Goal: Task Accomplishment & Management: Manage account settings

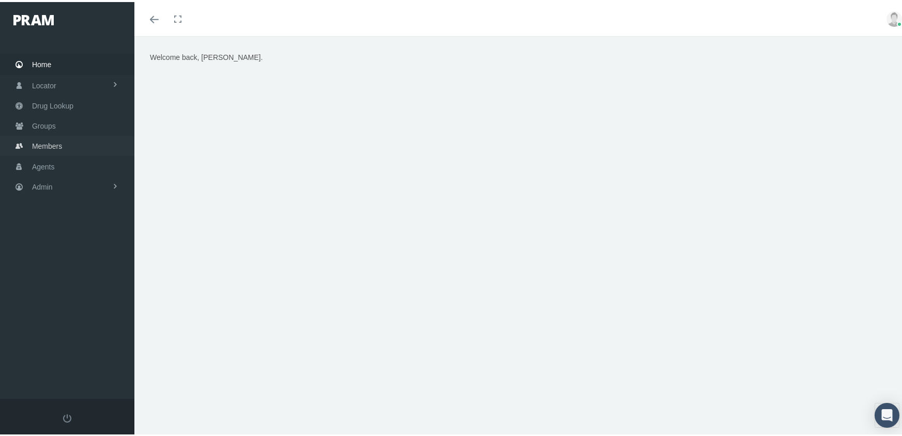
click at [46, 135] on span "Members" at bounding box center [47, 144] width 30 height 20
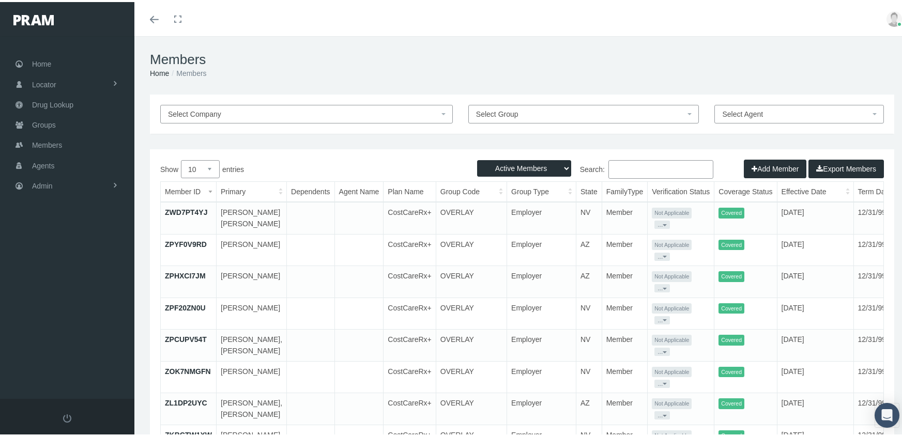
click at [490, 162] on select "Active Members Terminated Members Active & Terminated" at bounding box center [524, 166] width 94 height 17
select select "3"
click at [477, 158] on select "Active Members Terminated Members Active & Terminated" at bounding box center [524, 166] width 94 height 17
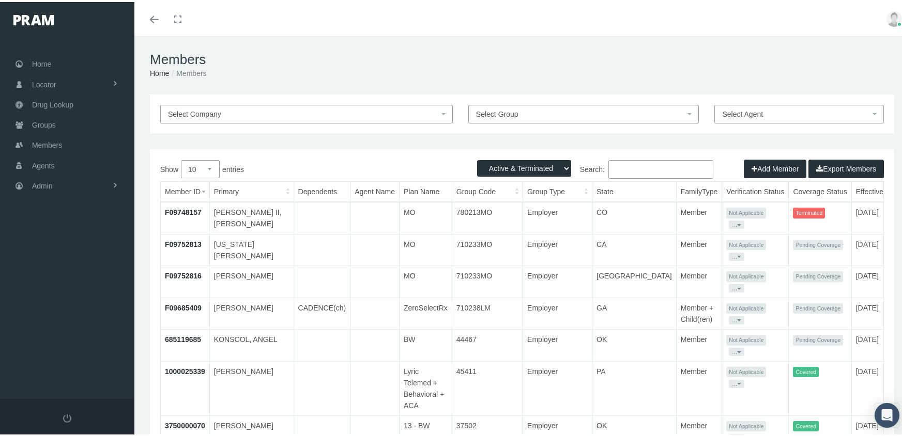
click at [637, 163] on input "Search:" at bounding box center [660, 167] width 105 height 19
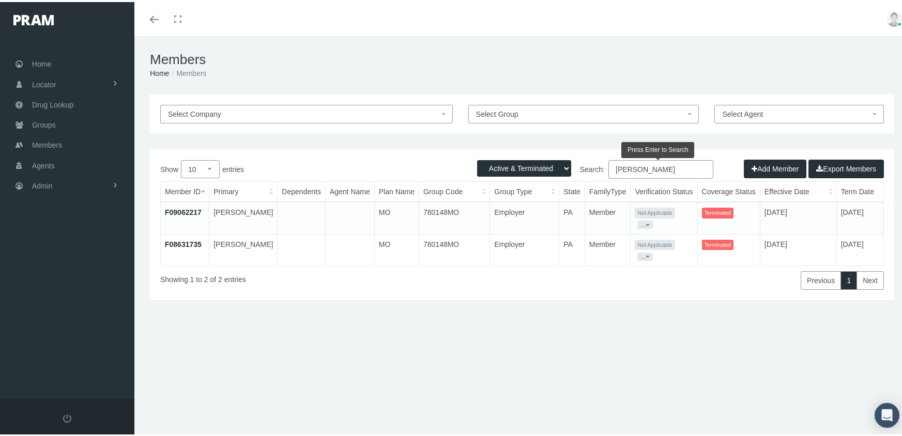
type input "mendez, ivelizze"
click at [176, 245] on link "F08631735" at bounding box center [183, 242] width 37 height 8
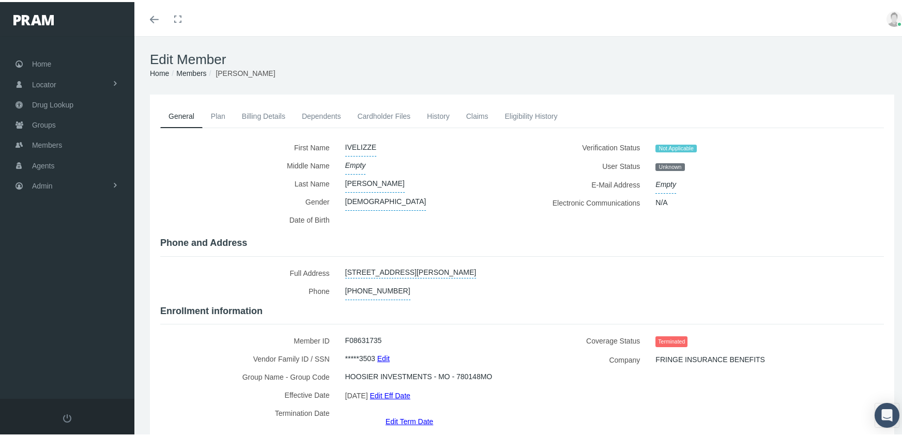
click at [402, 412] on link "Edit Term Date" at bounding box center [410, 419] width 48 height 15
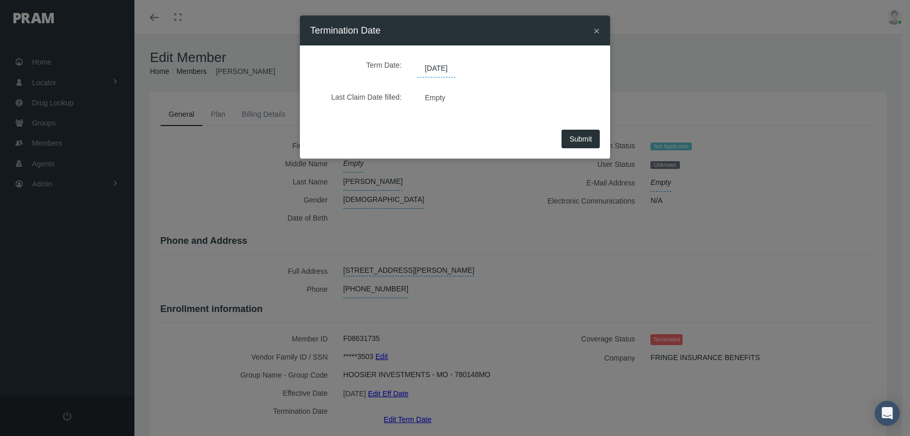
click at [445, 67] on span "[DATE]" at bounding box center [436, 69] width 38 height 18
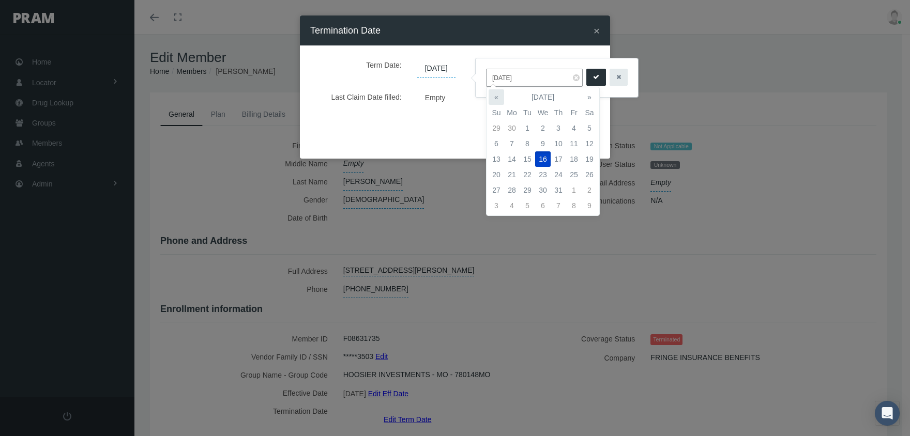
click at [493, 94] on th "«" at bounding box center [497, 97] width 16 height 16
drag, startPoint x: 515, startPoint y: 190, endPoint x: 587, endPoint y: 111, distance: 106.1
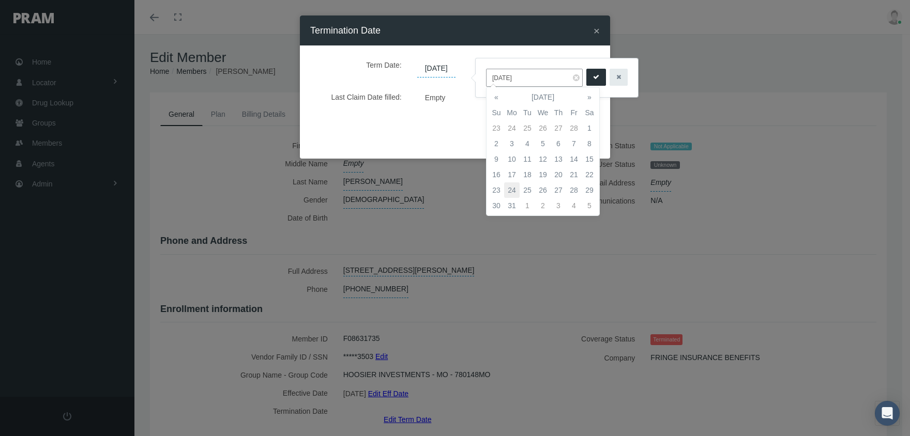
click at [515, 189] on td "24" at bounding box center [512, 190] width 16 height 16
type input "03/24/2025"
click at [593, 74] on button "submit" at bounding box center [596, 77] width 20 height 17
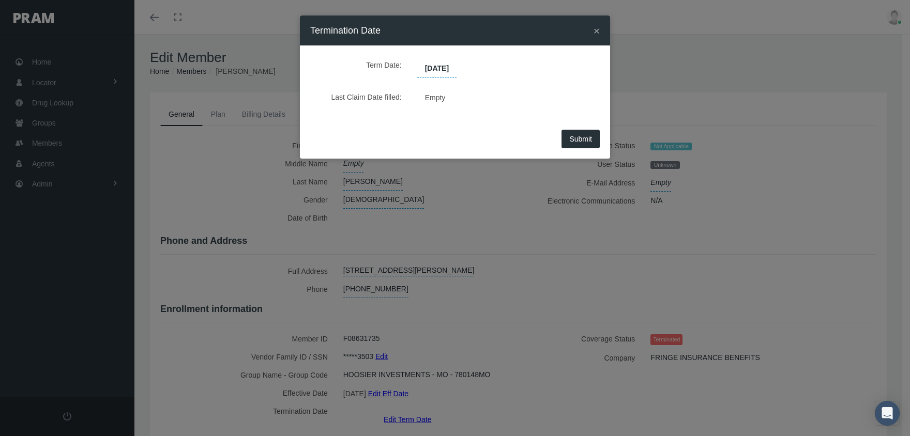
click at [581, 135] on span "Submit" at bounding box center [580, 139] width 23 height 8
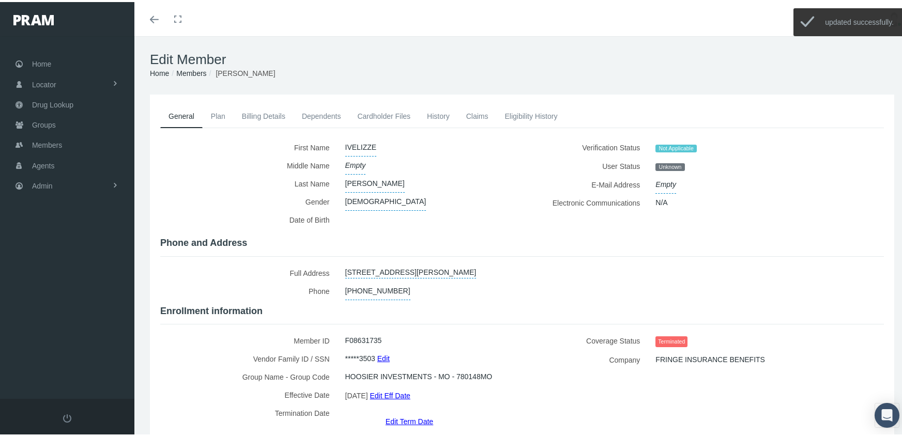
click at [383, 353] on link "Edit" at bounding box center [383, 356] width 12 height 15
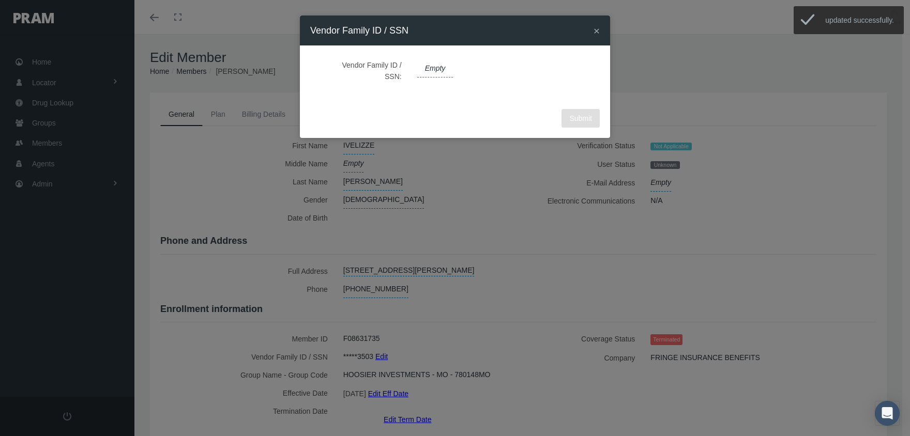
click at [432, 67] on span "Empty" at bounding box center [435, 69] width 36 height 18
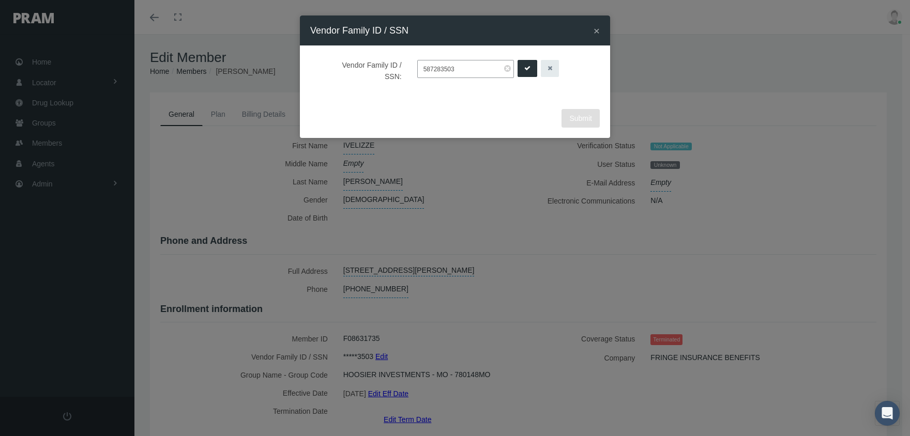
type input "587283503"
click at [524, 66] on icon "submit" at bounding box center [527, 69] width 6 height 10
click at [588, 117] on span "Submit" at bounding box center [580, 118] width 23 height 8
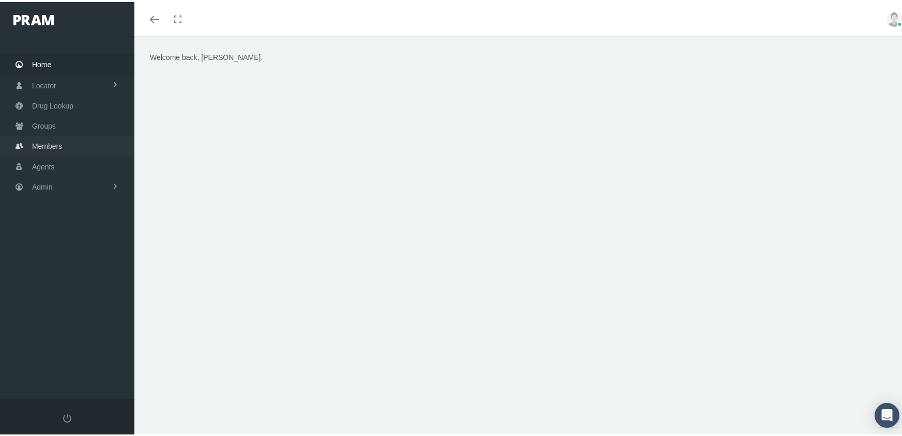
click at [44, 140] on span "Members" at bounding box center [47, 144] width 30 height 20
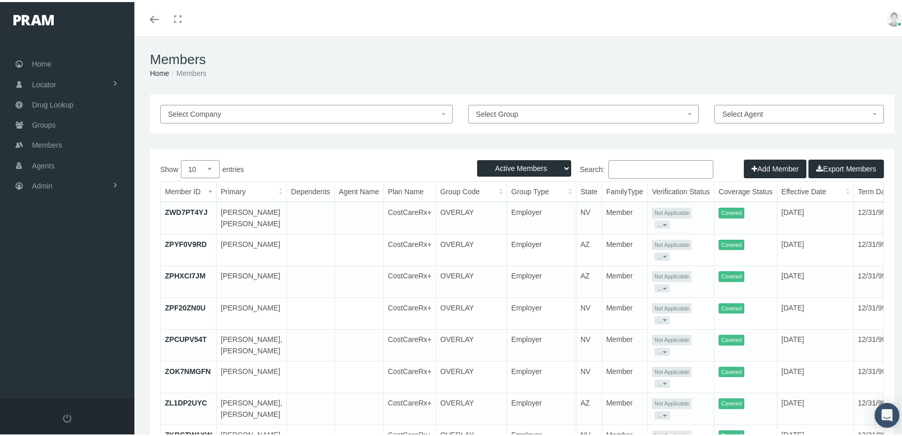
click at [500, 162] on select "Active Members Terminated Members Active & Terminated" at bounding box center [524, 166] width 94 height 17
select select "3"
click at [477, 158] on select "Active Members Terminated Members Active & Terminated" at bounding box center [524, 166] width 94 height 17
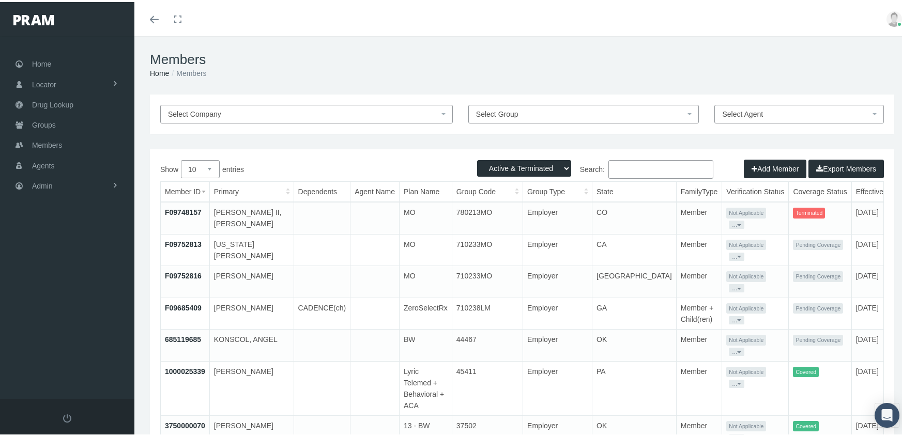
click at [647, 169] on input "Search:" at bounding box center [660, 167] width 105 height 19
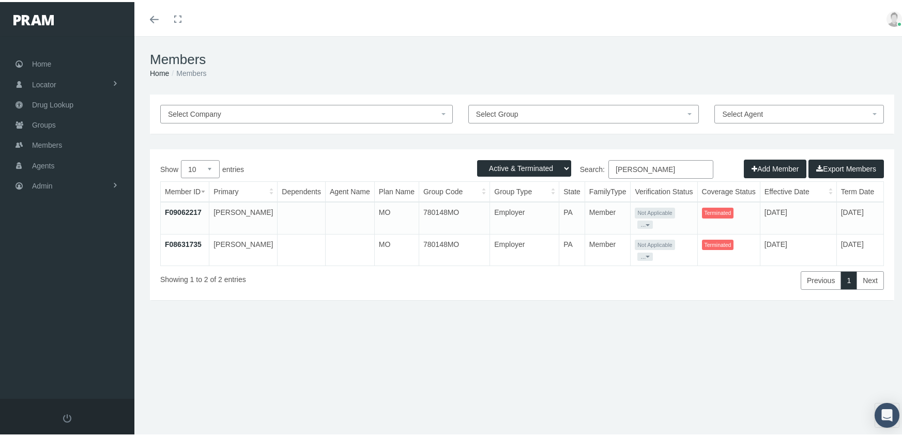
type input "mendez, ivelizze"
click at [189, 207] on link "F09062217" at bounding box center [183, 210] width 37 height 8
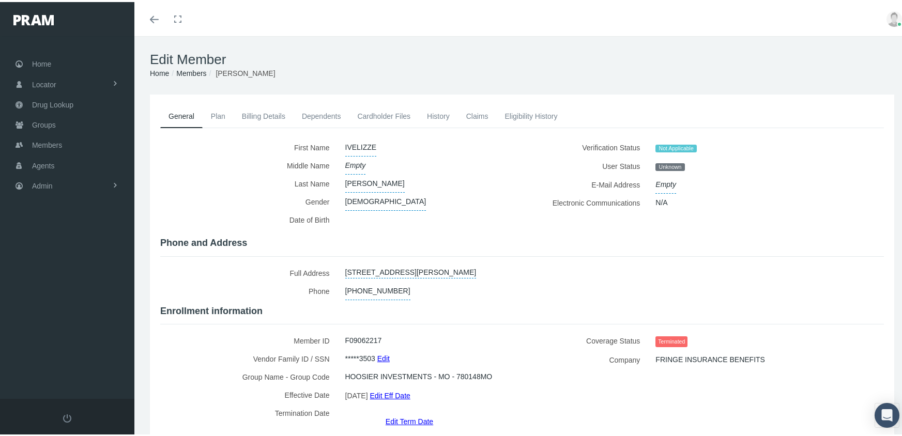
click at [387, 351] on link "Edit" at bounding box center [383, 356] width 12 height 15
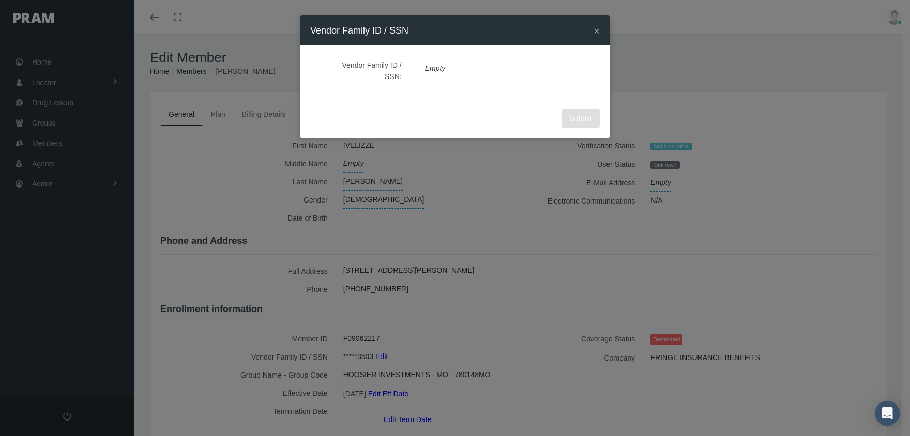
click at [443, 69] on span "Empty" at bounding box center [435, 69] width 36 height 18
type input "597283503"
click at [524, 71] on icon "submit" at bounding box center [527, 69] width 6 height 10
click at [584, 116] on span "Submit" at bounding box center [580, 118] width 23 height 8
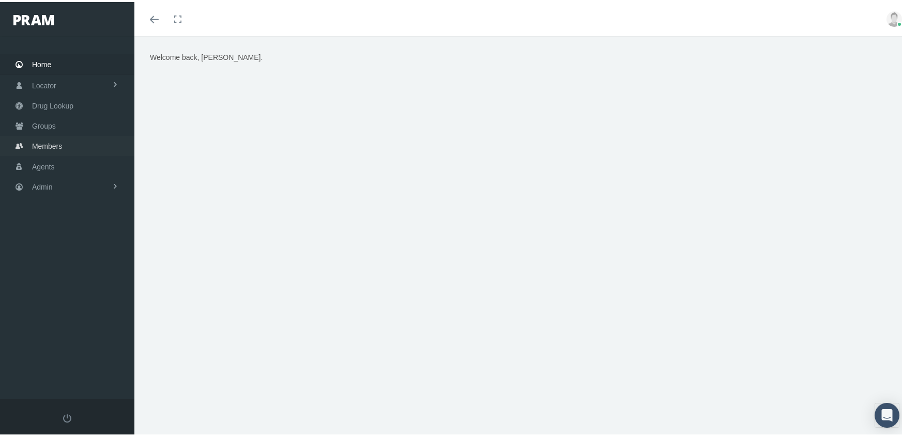
click at [52, 137] on span "Members" at bounding box center [47, 144] width 30 height 20
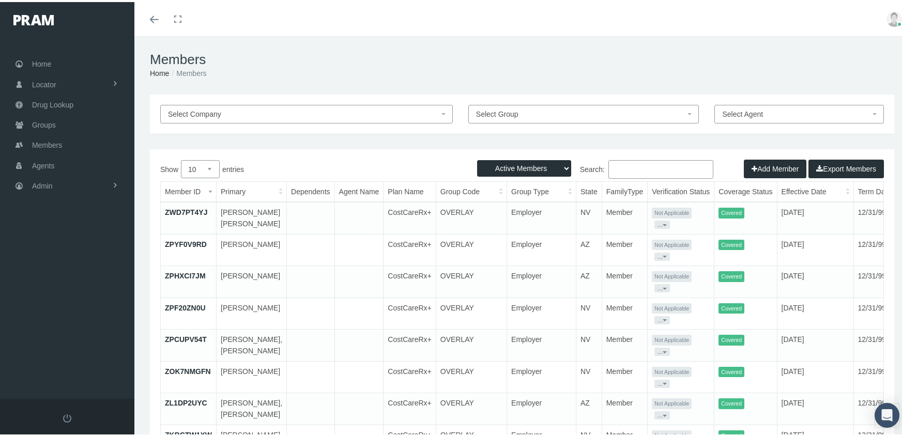
drag, startPoint x: 545, startPoint y: 165, endPoint x: 546, endPoint y: 171, distance: 5.9
click at [545, 165] on select "Active Members Terminated Members Active & Terminated" at bounding box center [524, 166] width 94 height 17
select select "3"
click at [477, 158] on select "Active Members Terminated Members Active & Terminated" at bounding box center [524, 166] width 94 height 17
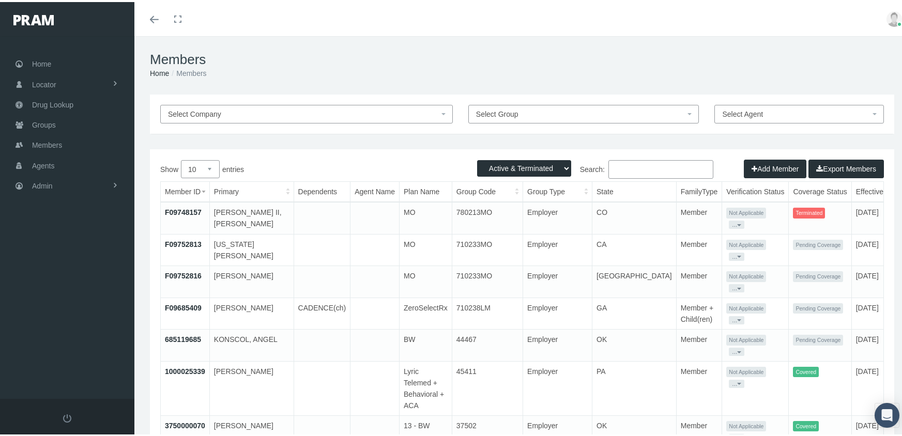
click at [635, 171] on input "Search:" at bounding box center [660, 167] width 105 height 19
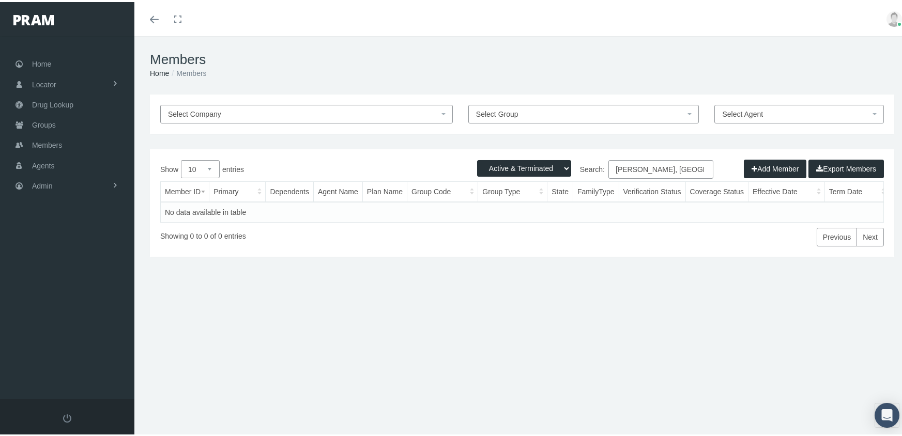
drag, startPoint x: 675, startPoint y: 168, endPoint x: 473, endPoint y: 183, distance: 202.7
click at [469, 184] on div "Show 10 25 50 100 entries Search: castillo, linares Member ID Primary Dependent…" at bounding box center [522, 201] width 724 height 86
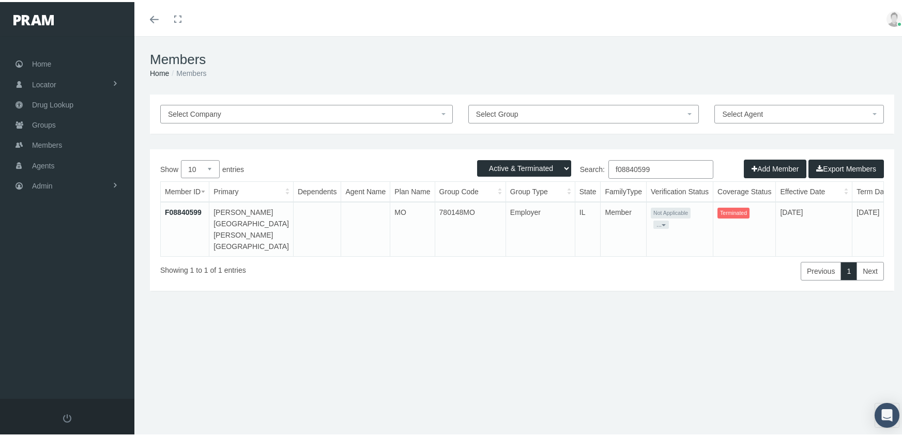
type input "f08840599"
click at [187, 211] on link "F08840599" at bounding box center [183, 210] width 37 height 8
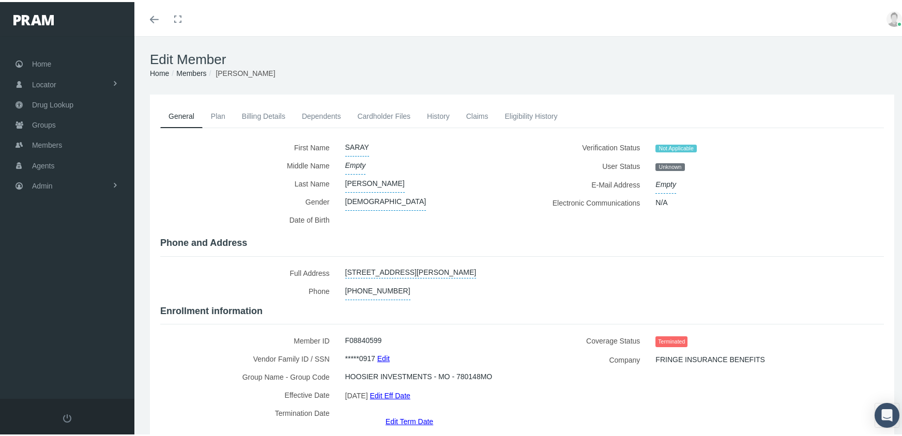
click at [383, 351] on link "Edit" at bounding box center [383, 356] width 12 height 15
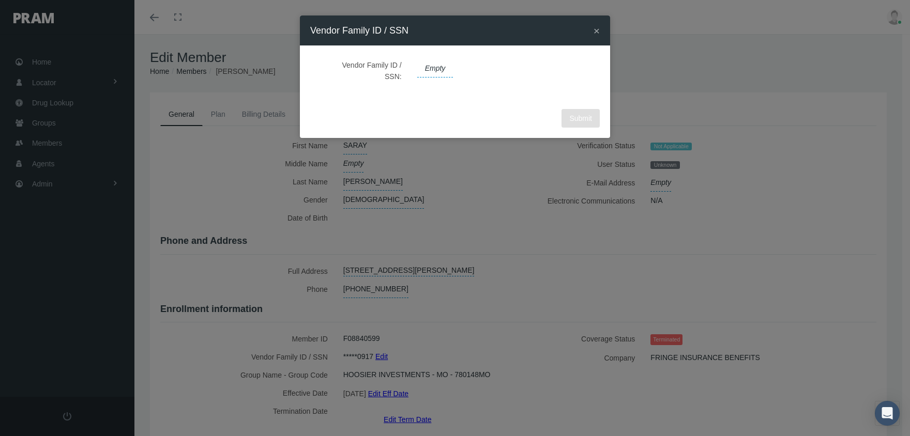
click at [435, 66] on span "Empty" at bounding box center [435, 69] width 36 height 18
type input "586770918"
click at [524, 68] on icon "submit" at bounding box center [527, 69] width 6 height 10
click at [580, 113] on button "Submit" at bounding box center [580, 118] width 38 height 19
